Goal: Information Seeking & Learning: Learn about a topic

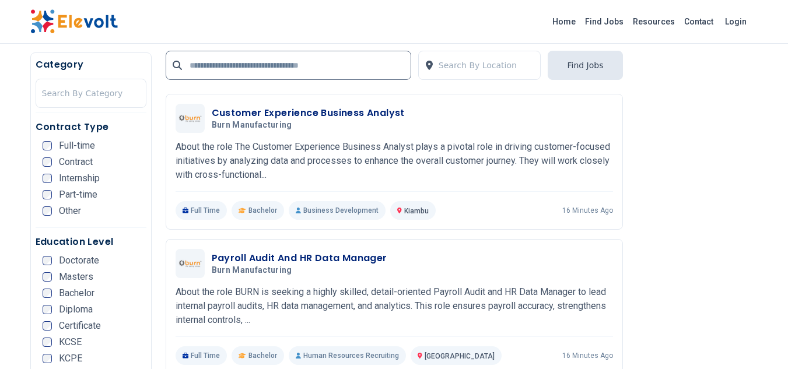
scroll to position [2348, 0]
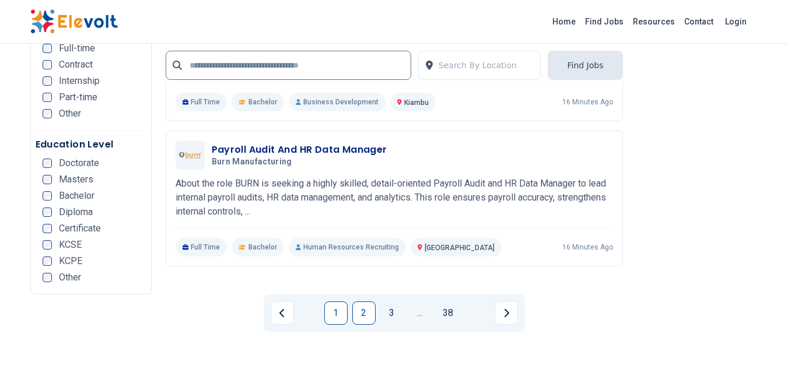
click at [366, 302] on link "2" at bounding box center [363, 313] width 23 height 23
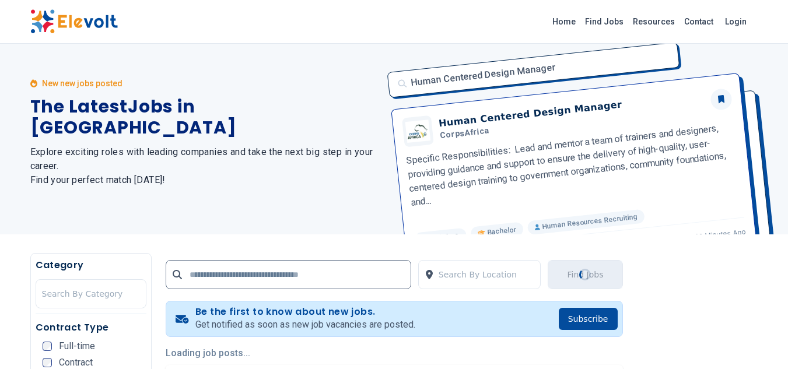
scroll to position [0, 0]
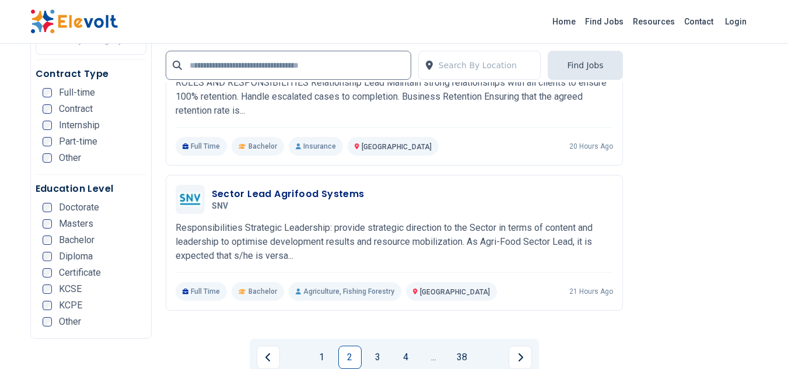
scroll to position [2317, 0]
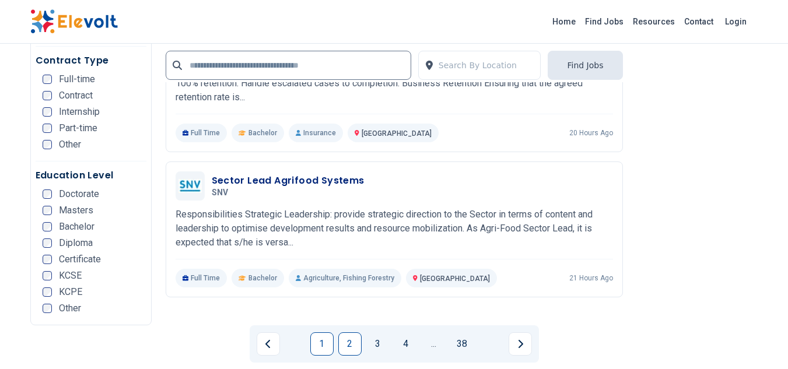
click at [322, 333] on link "1" at bounding box center [321, 344] width 23 height 23
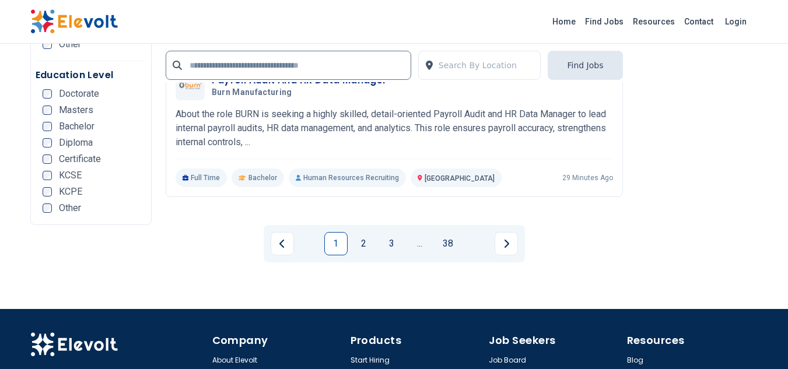
scroll to position [2418, 0]
